Goal: Task Accomplishment & Management: Use online tool/utility

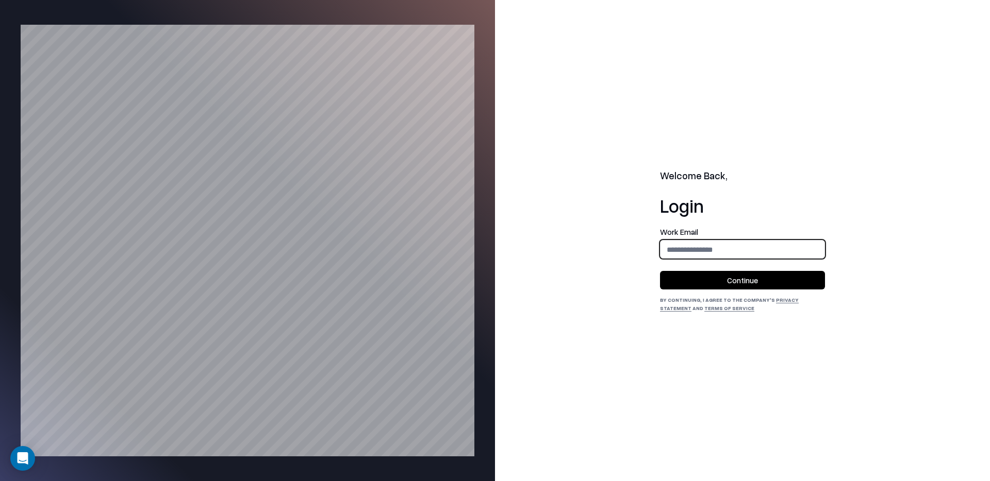
click at [694, 252] on input "email" at bounding box center [742, 249] width 164 height 19
type input "**********"
click at [712, 282] on button "Continue" at bounding box center [742, 280] width 165 height 19
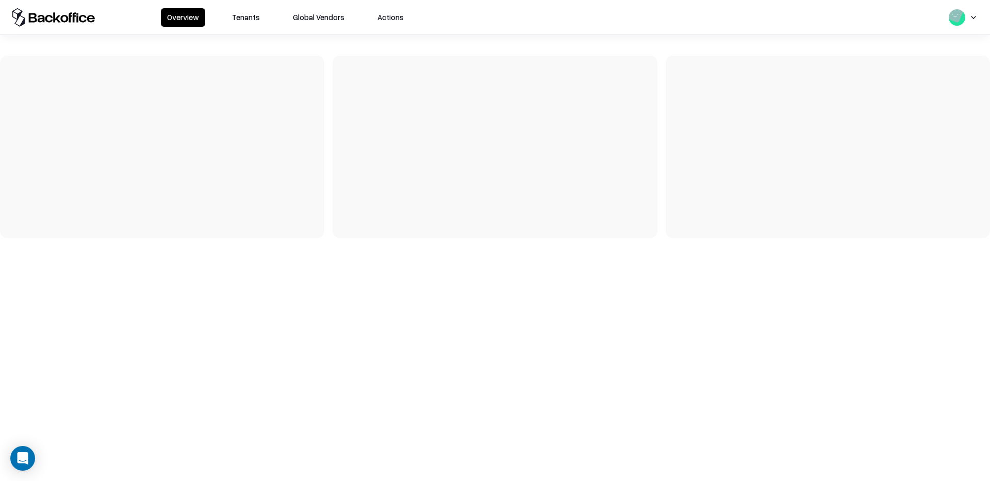
click at [250, 20] on button "Tenants" at bounding box center [246, 17] width 40 height 19
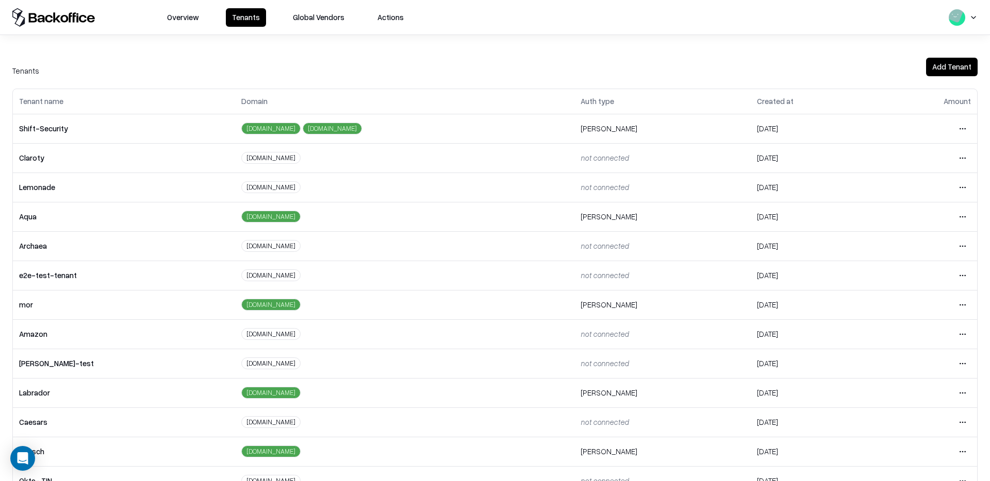
scroll to position [7, 0]
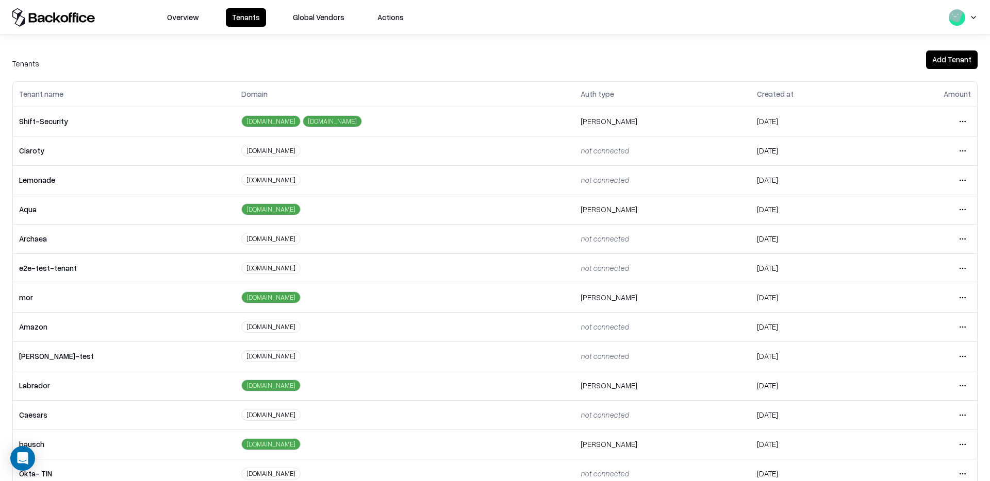
click at [964, 265] on html "Overview Tenants Global Vendors Actions Tenants Add Tenant Tenant name Domain A…" at bounding box center [495, 240] width 990 height 481
click at [892, 357] on div "Login to tenant" at bounding box center [918, 354] width 111 height 21
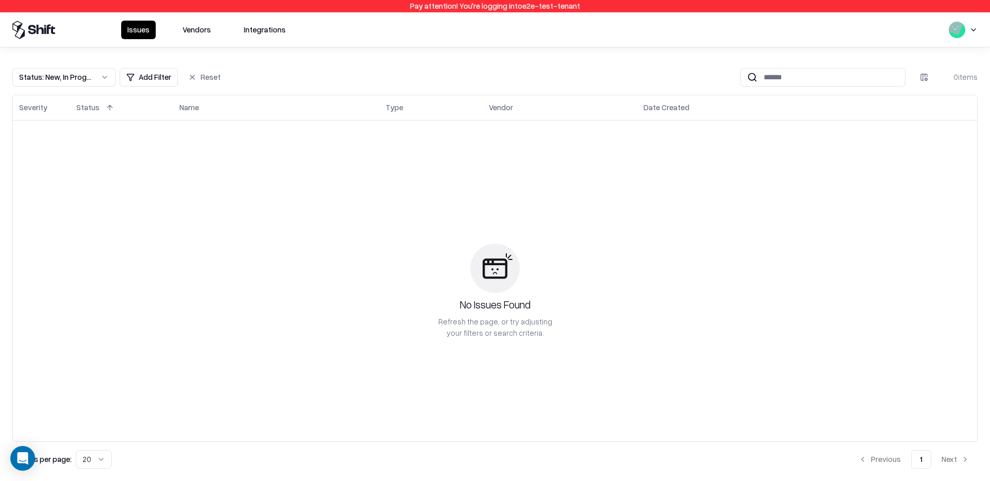
click at [190, 33] on button "Vendors" at bounding box center [196, 30] width 41 height 19
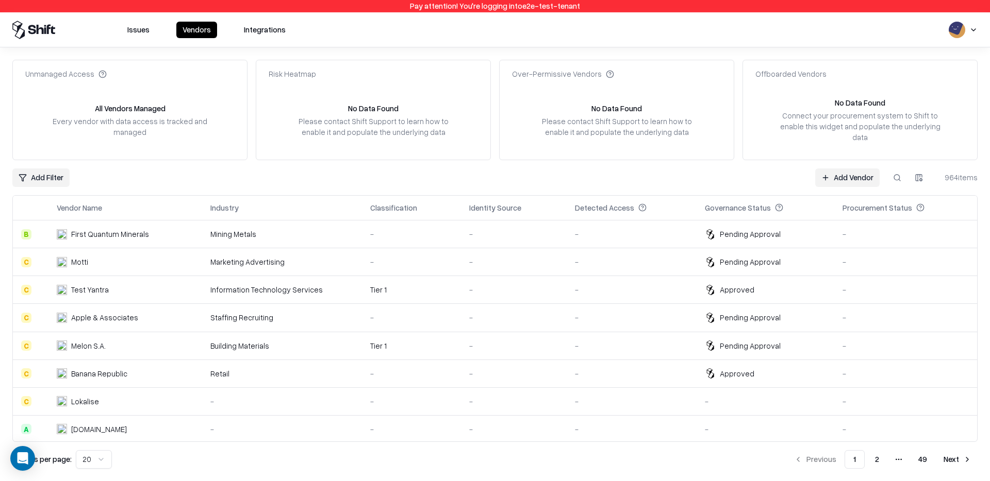
click at [629, 231] on td "-" at bounding box center [632, 235] width 130 height 28
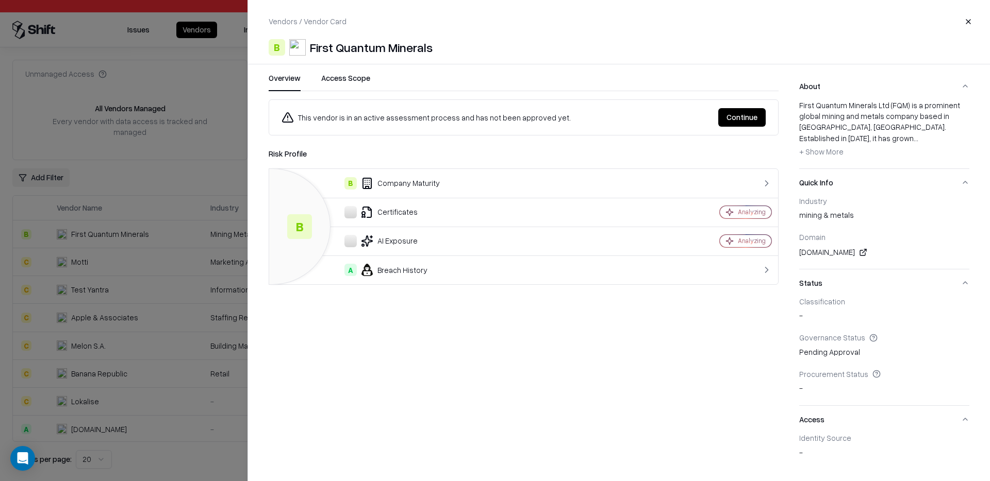
click at [741, 119] on button "Continue" at bounding box center [741, 117] width 47 height 19
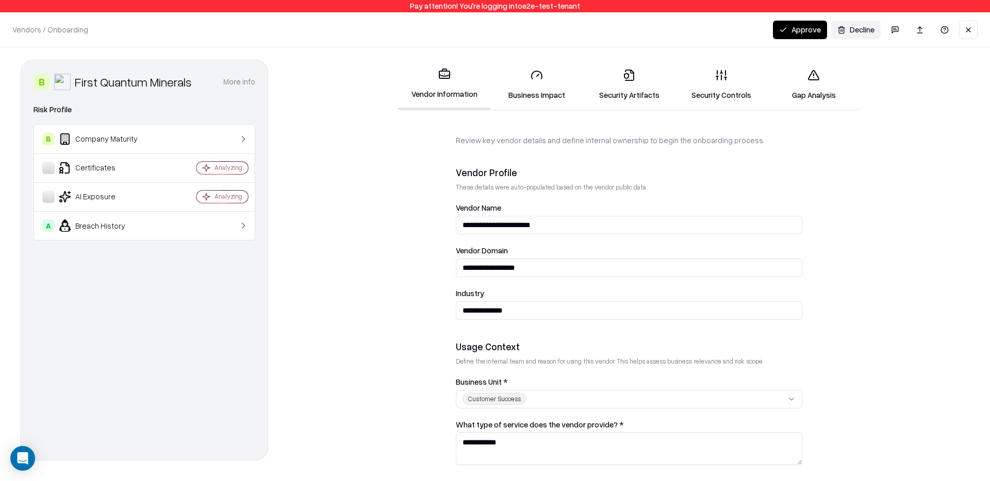
click at [724, 74] on icon at bounding box center [721, 75] width 12 height 12
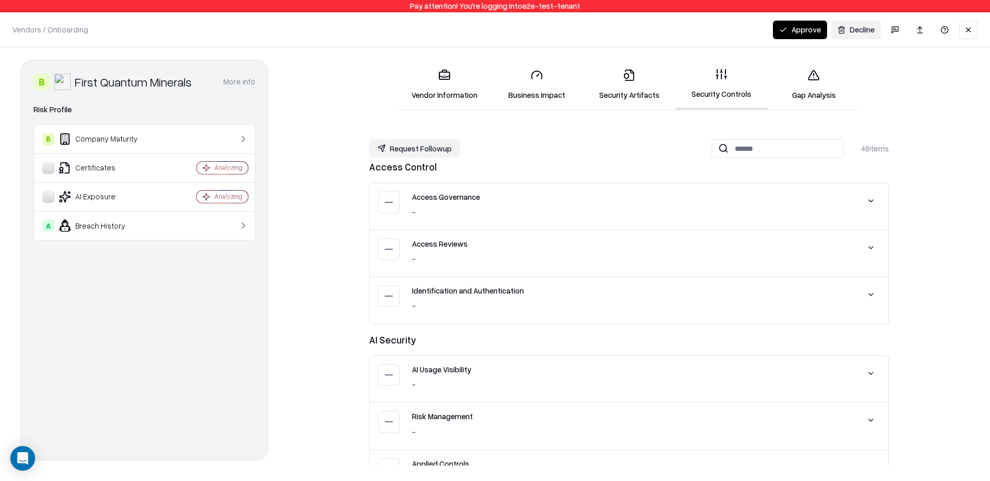
click at [462, 85] on link "Vendor Information" at bounding box center [444, 85] width 92 height 48
